Goal: Task Accomplishment & Management: Complete application form

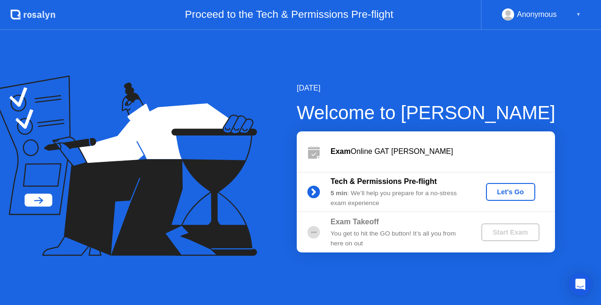
click at [494, 195] on div "Let's Go" at bounding box center [510, 192] width 42 height 8
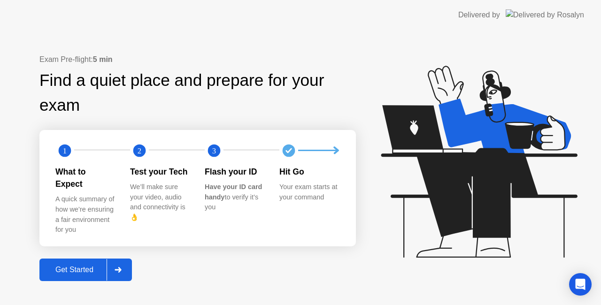
click at [120, 267] on icon at bounding box center [117, 270] width 7 height 6
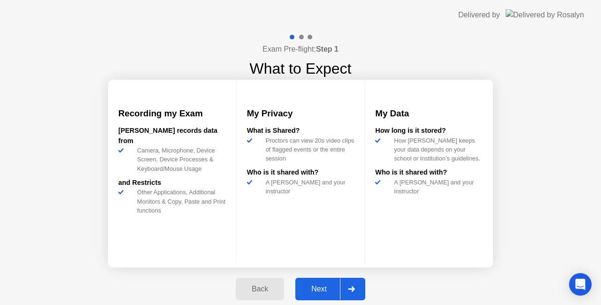
click at [312, 290] on div "Next" at bounding box center [319, 289] width 42 height 8
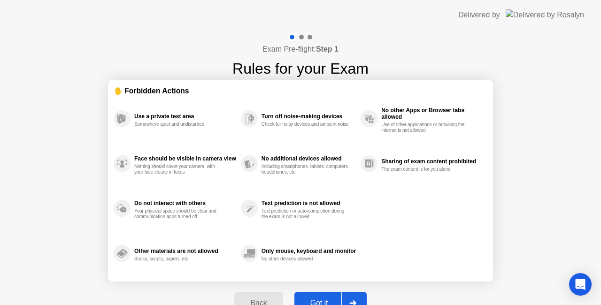
click at [318, 297] on button "Got it" at bounding box center [330, 303] width 72 height 23
select select "**********"
select select "*******"
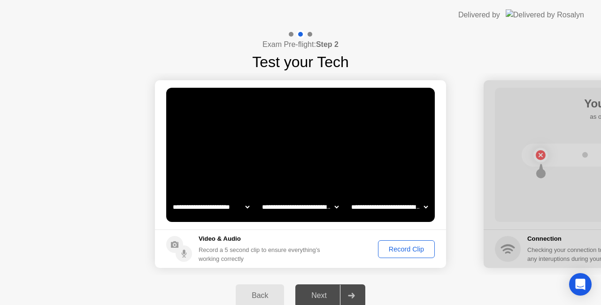
click at [325, 294] on div "Next" at bounding box center [319, 295] width 42 height 8
click at [390, 245] on div "Record Clip" at bounding box center [406, 249] width 50 height 8
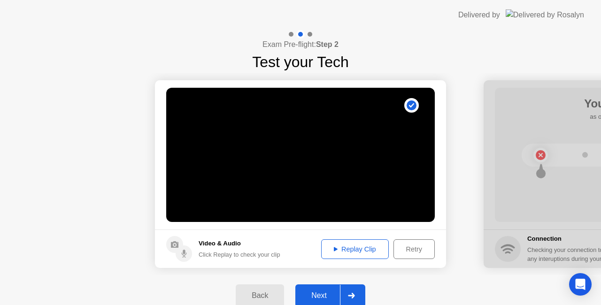
click at [338, 294] on div "Next" at bounding box center [319, 295] width 42 height 8
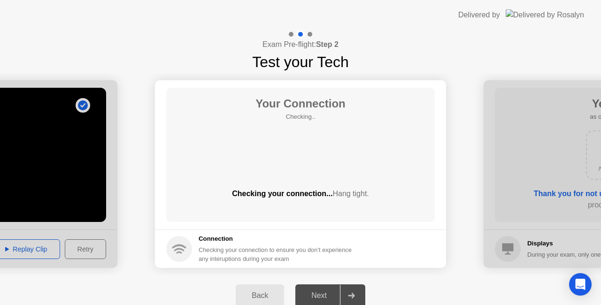
click at [263, 290] on button "Back" at bounding box center [260, 295] width 48 height 23
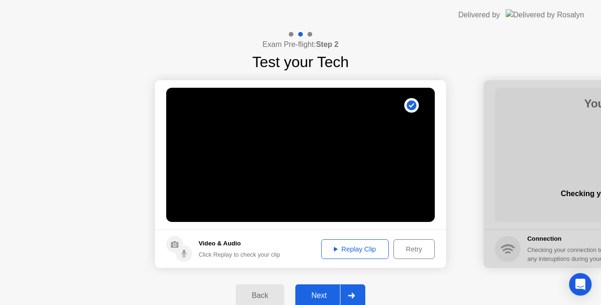
click at [362, 247] on div "Replay Clip" at bounding box center [354, 249] width 61 height 8
click at [401, 250] on div "Retry" at bounding box center [414, 249] width 35 height 8
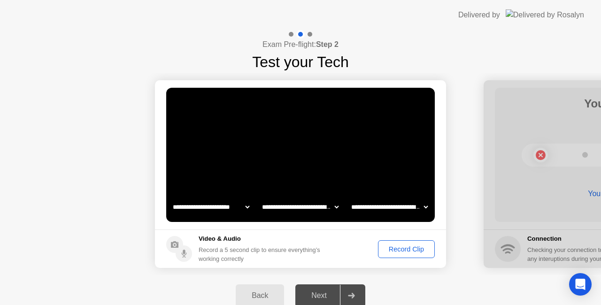
click at [401, 250] on div "Record Clip" at bounding box center [406, 249] width 50 height 8
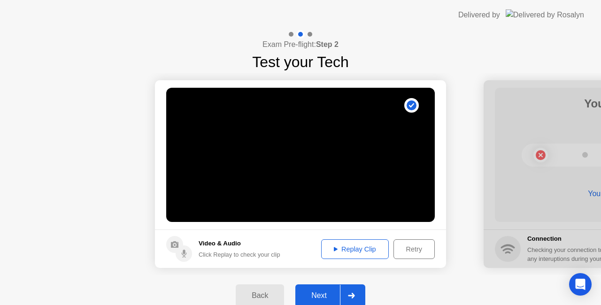
click at [343, 293] on div at bounding box center [351, 296] width 23 height 22
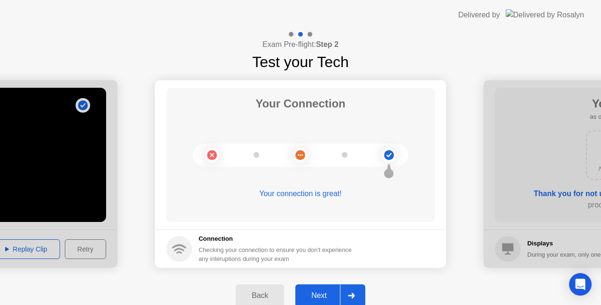
click at [343, 293] on div at bounding box center [351, 296] width 23 height 22
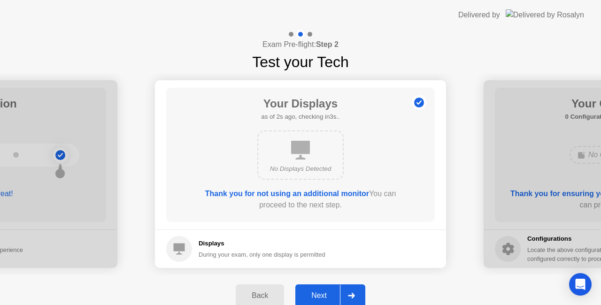
click at [343, 293] on div at bounding box center [351, 296] width 23 height 22
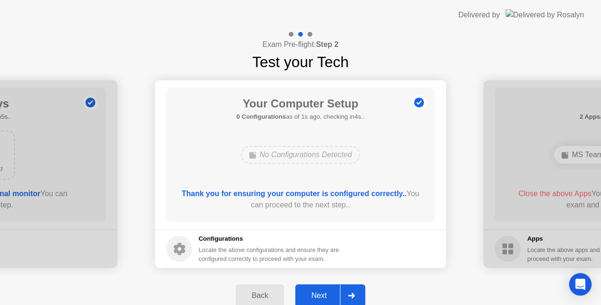
click at [343, 293] on div at bounding box center [351, 296] width 23 height 22
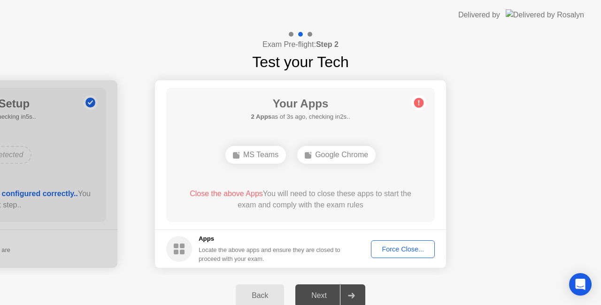
click at [385, 252] on div "Force Close..." at bounding box center [402, 249] width 57 height 8
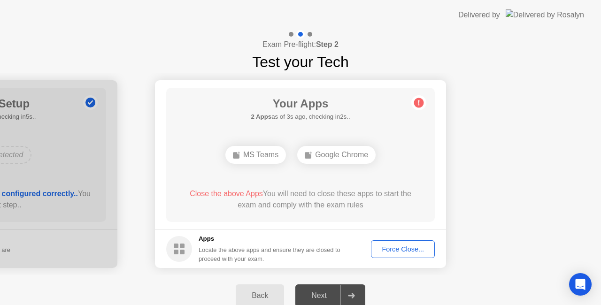
click at [394, 253] on div "Force Close..." at bounding box center [402, 249] width 57 height 8
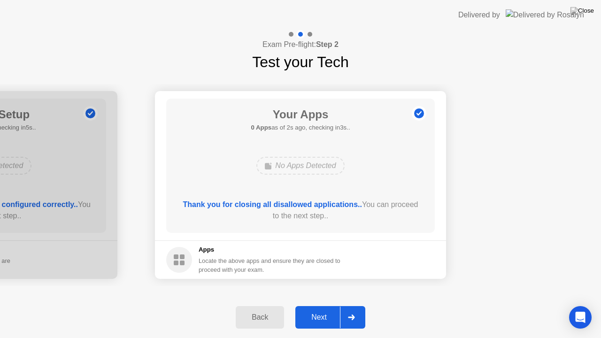
click at [356, 305] on div at bounding box center [351, 317] width 23 height 22
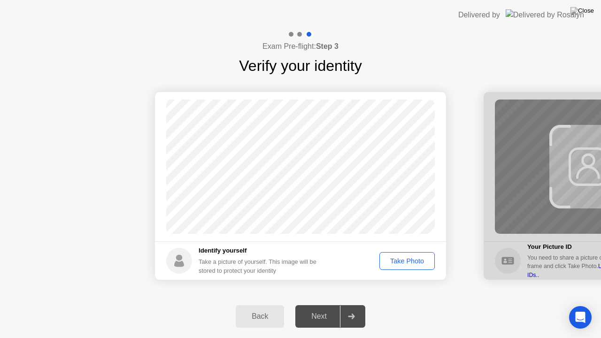
click at [392, 260] on div "Take Photo" at bounding box center [406, 261] width 49 height 8
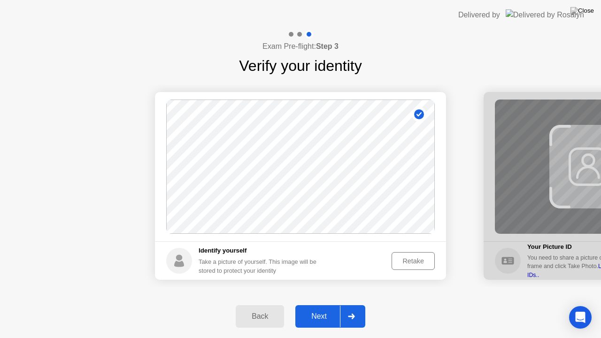
click at [343, 305] on div at bounding box center [351, 316] width 23 height 22
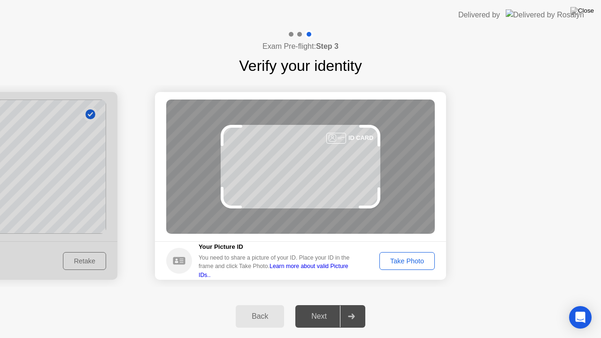
click at [385, 264] on div "Take Photo" at bounding box center [406, 261] width 49 height 8
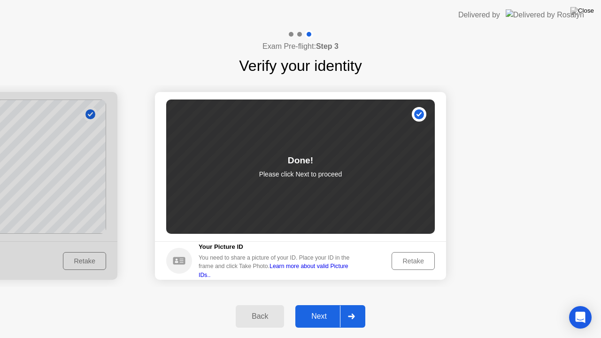
click at [346, 305] on div at bounding box center [351, 316] width 23 height 22
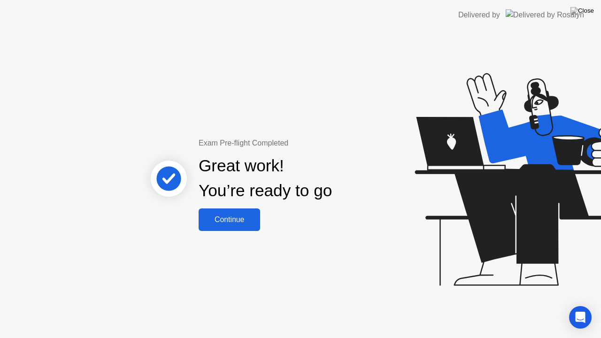
click at [241, 223] on div "Continue" at bounding box center [229, 219] width 56 height 8
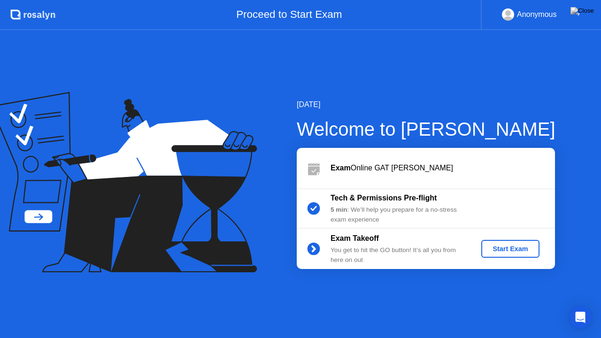
click at [499, 249] on div "Start Exam" at bounding box center [510, 249] width 50 height 8
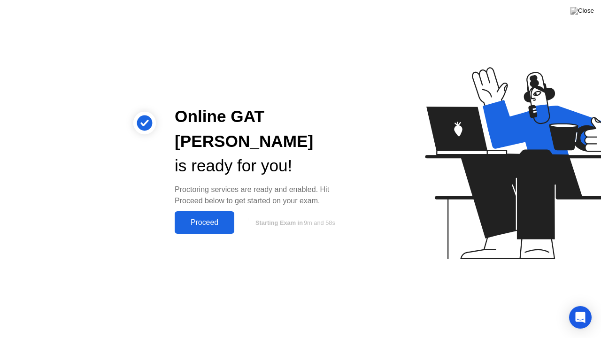
click at [221, 218] on div "Proceed" at bounding box center [204, 222] width 54 height 8
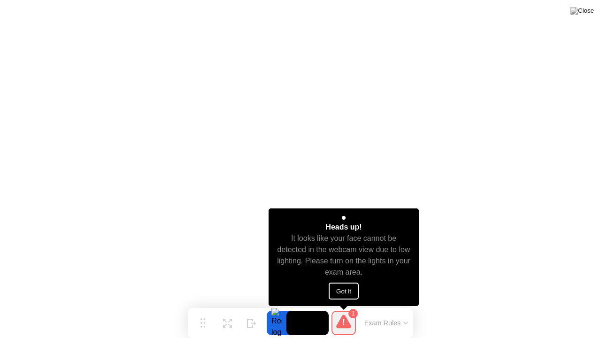
click at [342, 289] on button "Got it" at bounding box center [343, 290] width 30 height 17
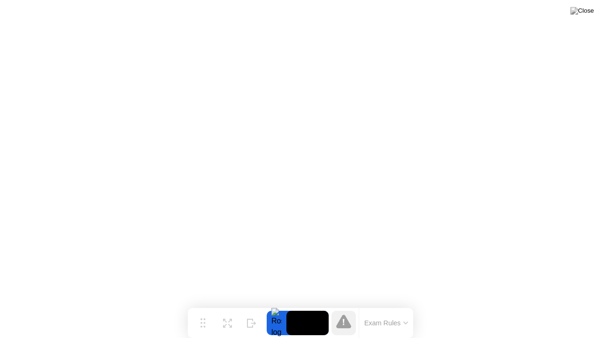
click at [584, 17] on button at bounding box center [582, 11] width 28 height 12
